Goal: Check status: Check status

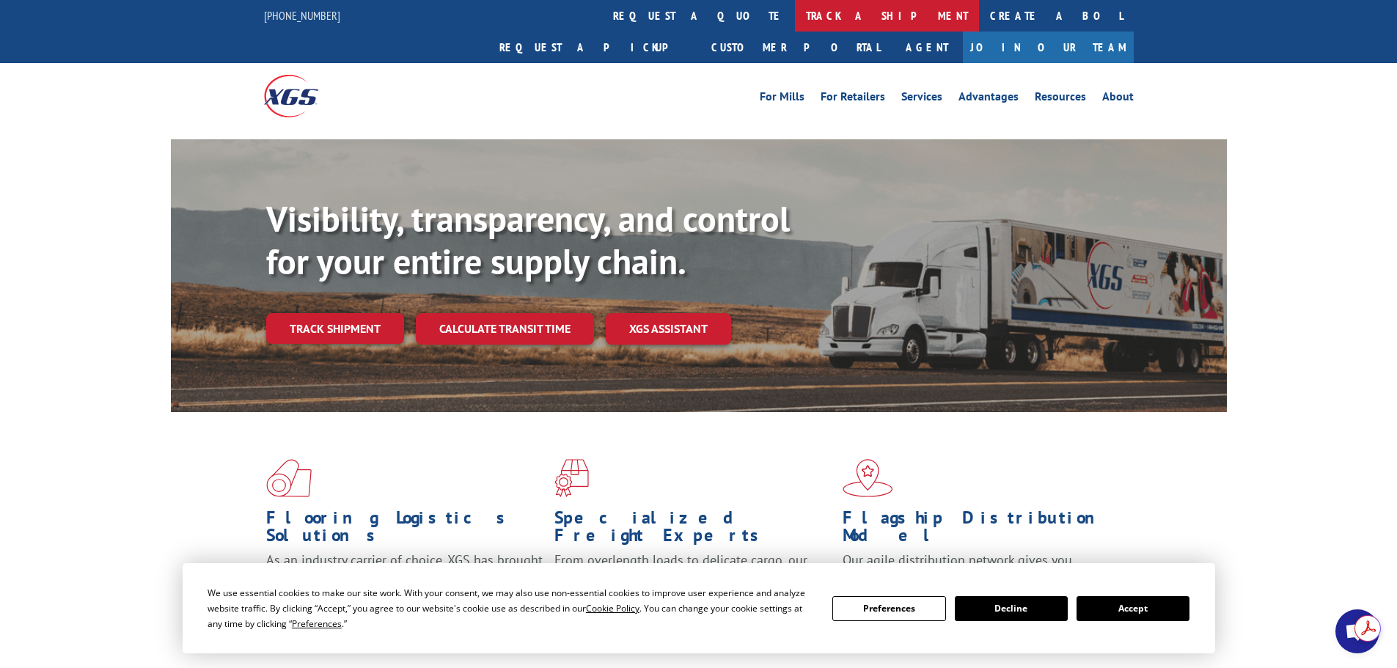
click at [795, 10] on link "track a shipment" at bounding box center [887, 16] width 184 height 32
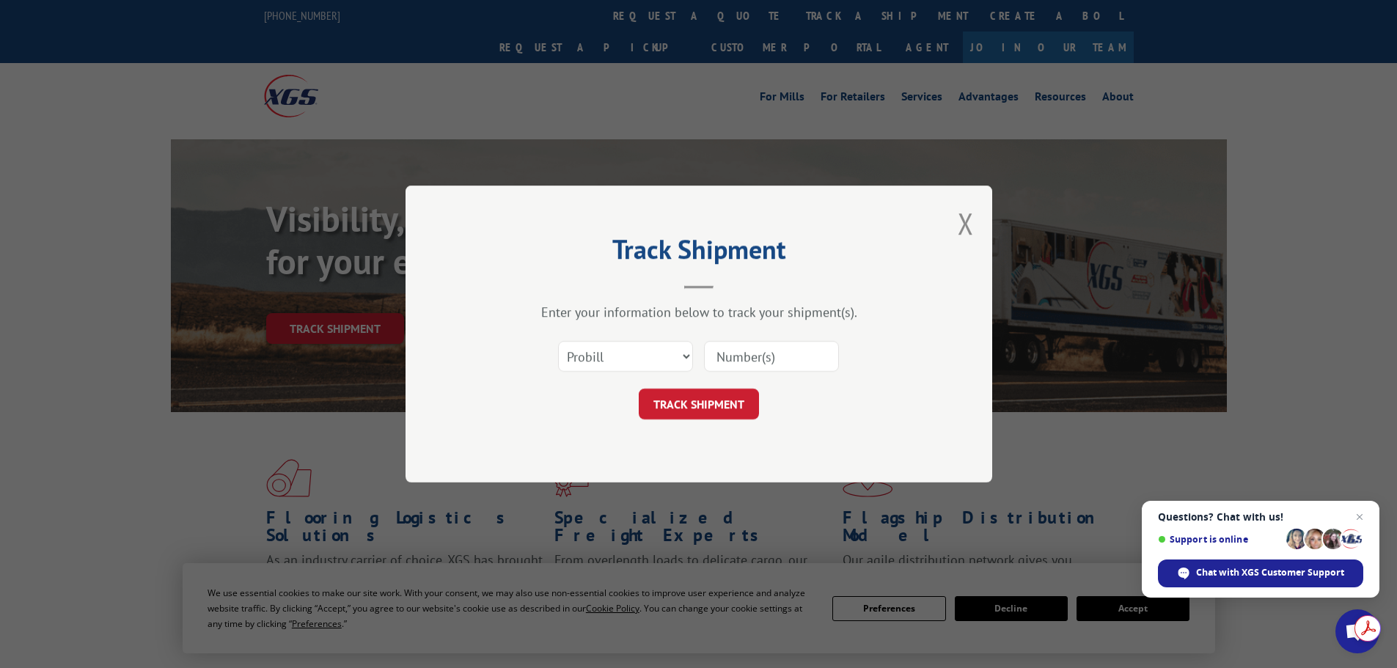
click at [727, 353] on input at bounding box center [771, 356] width 135 height 31
paste input "5167221"
type input "5167221"
click at [698, 411] on button "TRACK SHIPMENT" at bounding box center [699, 404] width 120 height 31
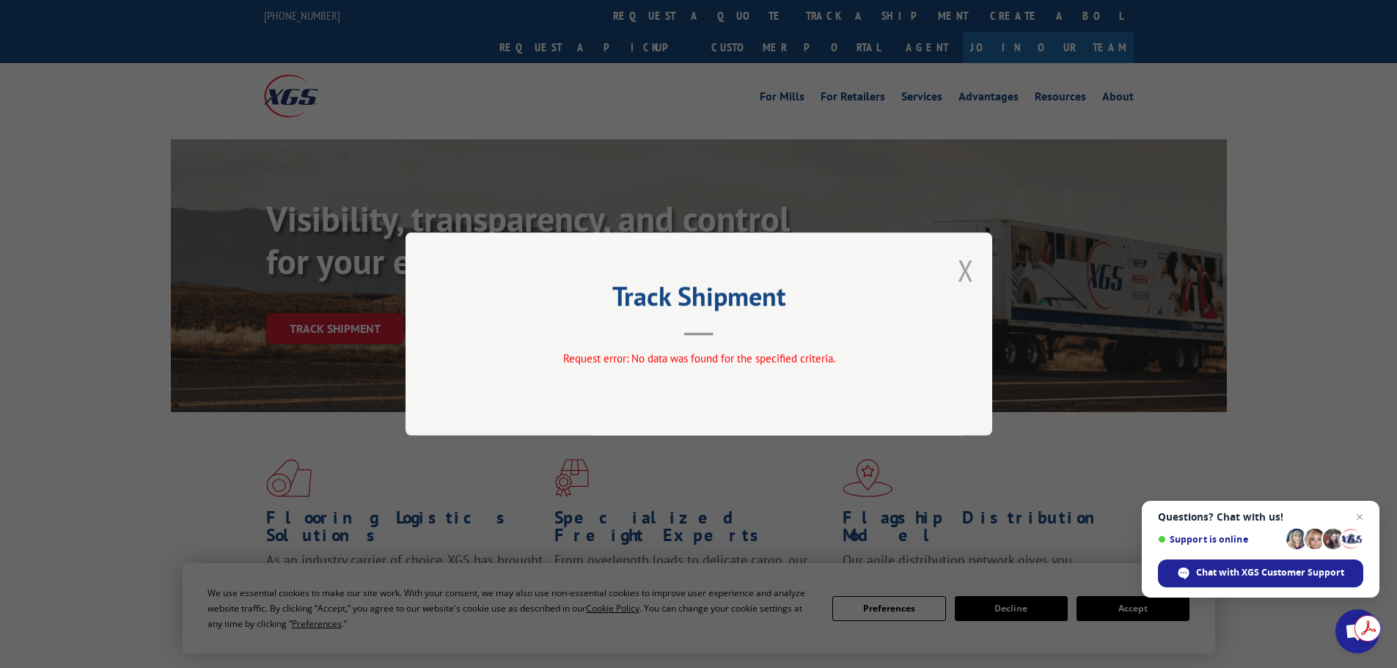
click at [968, 268] on button "Close modal" at bounding box center [966, 270] width 16 height 39
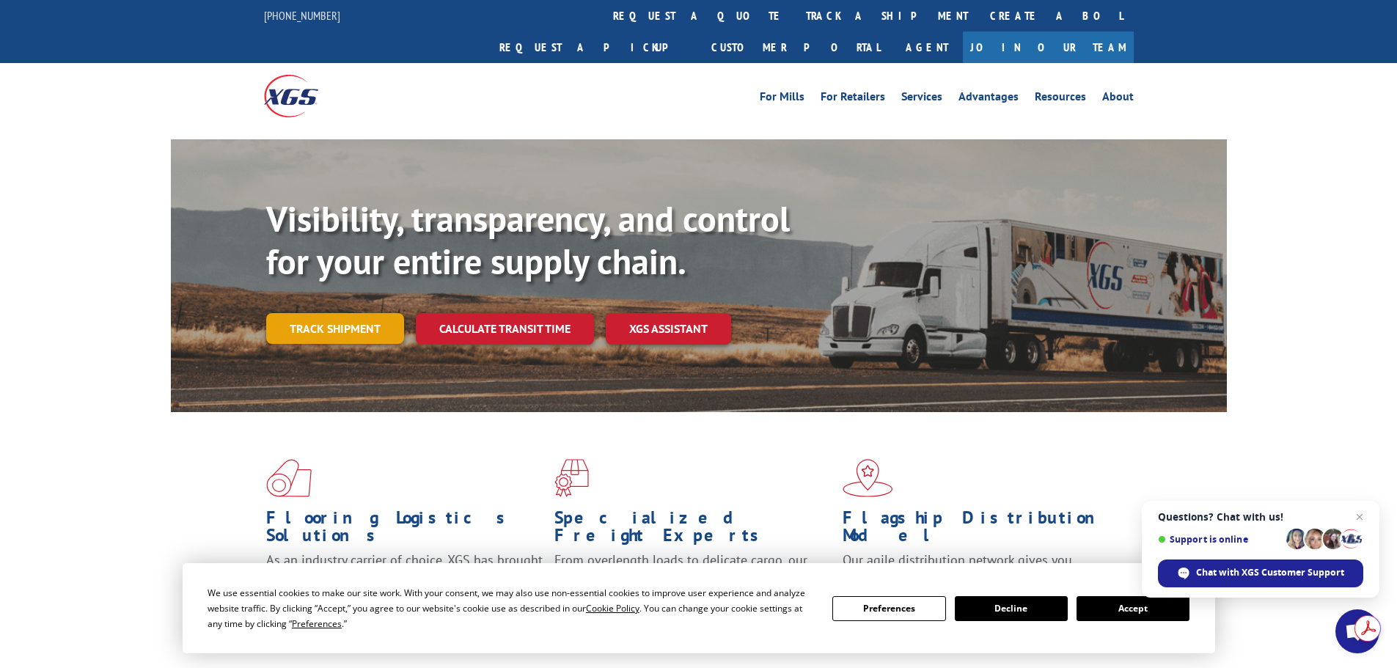
click at [364, 313] on link "Track shipment" at bounding box center [335, 328] width 138 height 31
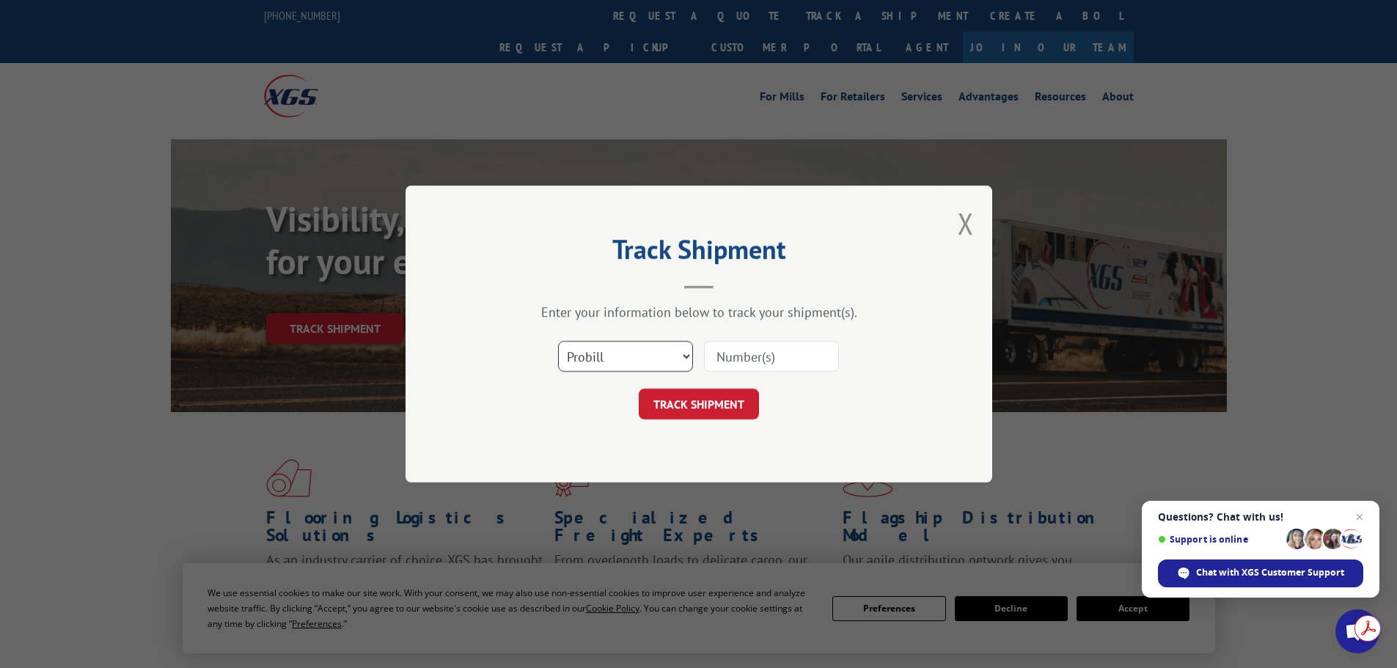
click at [623, 357] on select "Select category... Probill BOL PO" at bounding box center [625, 356] width 135 height 31
select select "bol"
click at [558, 341] on select "Select category... Probill BOL PO" at bounding box center [625, 356] width 135 height 31
click at [765, 345] on input at bounding box center [771, 356] width 135 height 31
paste input "5167221"
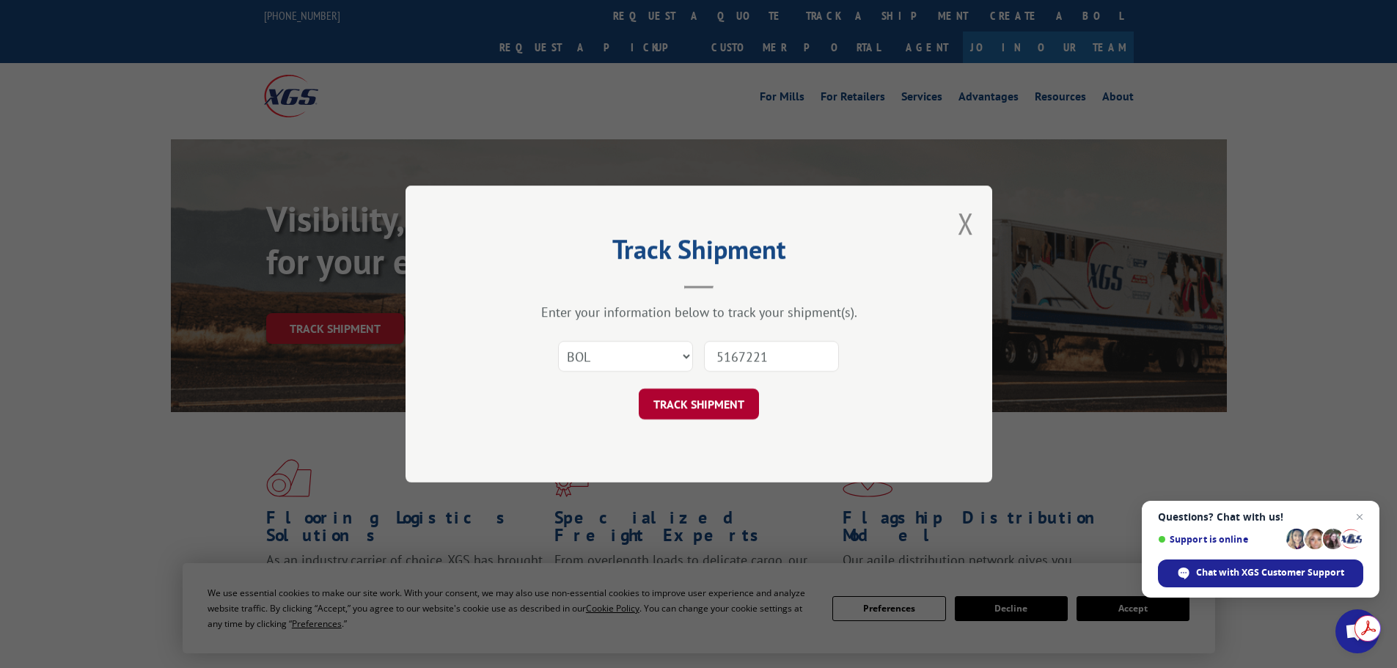
type input "5167221"
click at [722, 400] on button "TRACK SHIPMENT" at bounding box center [699, 404] width 120 height 31
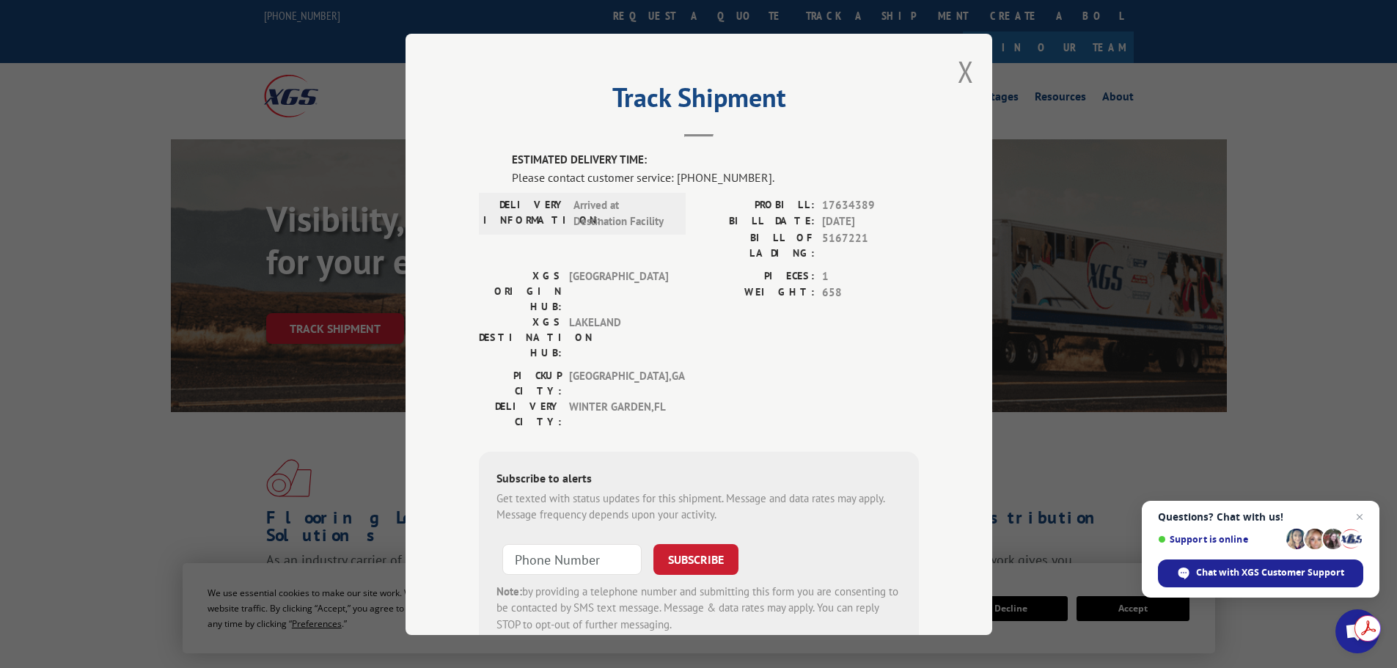
click at [890, 63] on div "Track Shipment ESTIMATED DELIVERY TIME: Please contact customer service: [PHONE…" at bounding box center [699, 334] width 587 height 601
drag, startPoint x: 891, startPoint y: 197, endPoint x: 816, endPoint y: 200, distance: 74.9
click at [822, 200] on span "17634389" at bounding box center [870, 205] width 97 height 17
copy span "17634389"
click at [1359, 519] on span "Close chat" at bounding box center [1360, 517] width 18 height 18
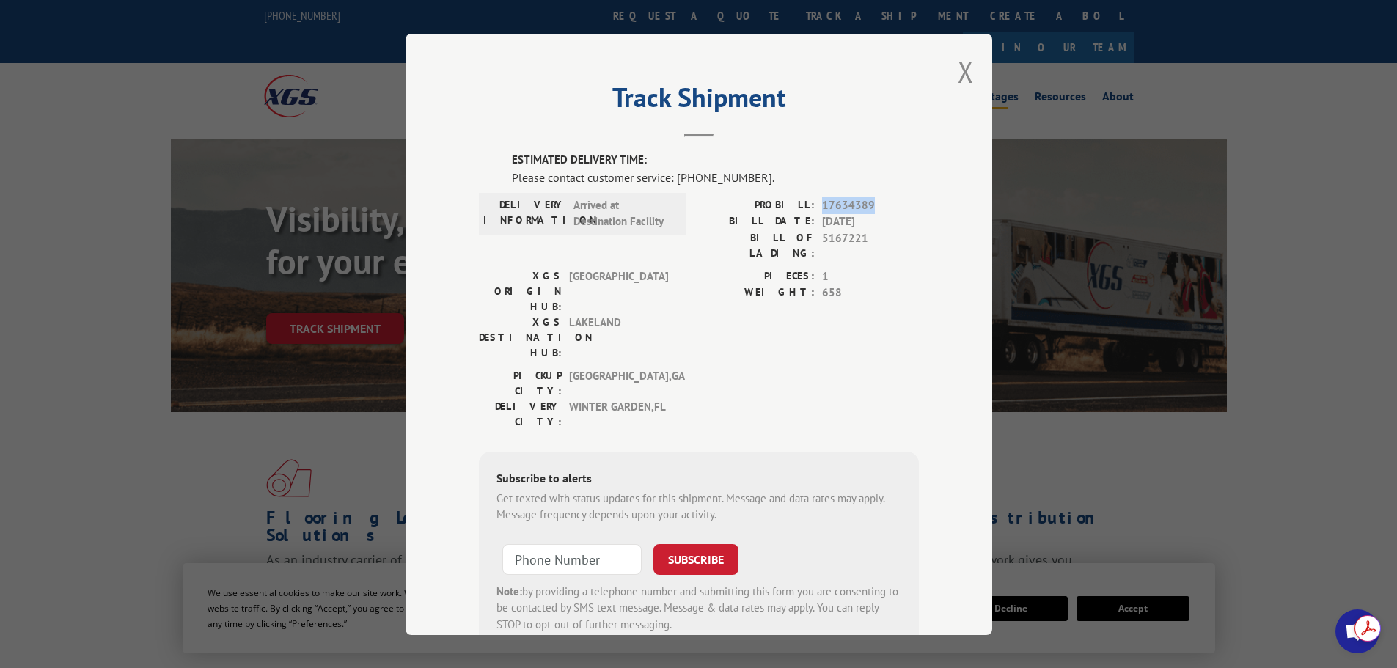
click at [958, 68] on button "Close modal" at bounding box center [966, 71] width 16 height 39
